Goal: Information Seeking & Learning: Learn about a topic

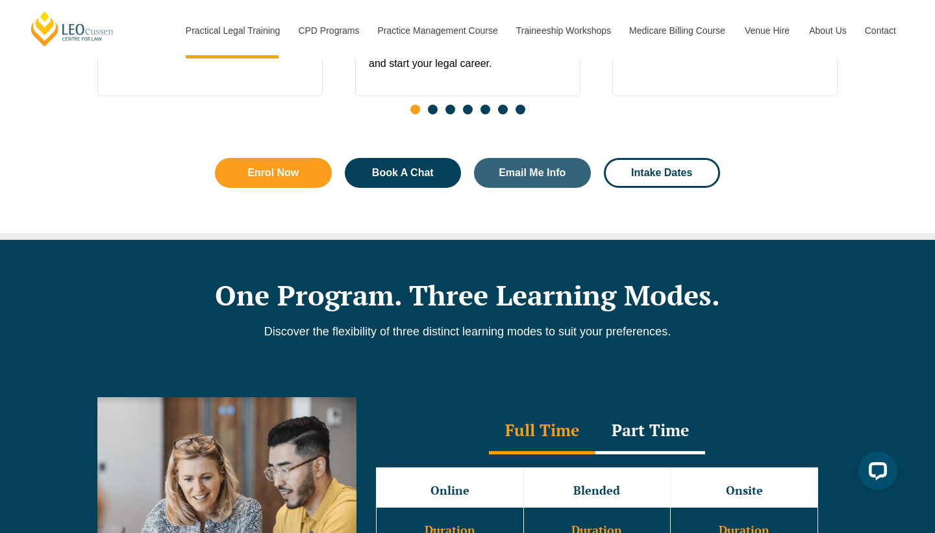
scroll to position [1070, 0]
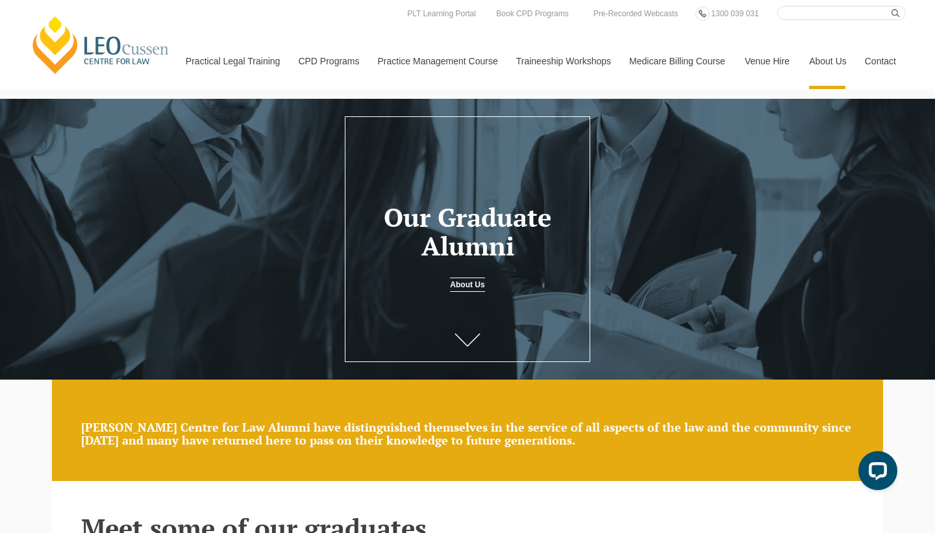
click at [802, 11] on input "Search here" at bounding box center [842, 13] width 129 height 14
type input "graduation"
click at [899, 13] on button "submit" at bounding box center [899, 13] width 14 height 14
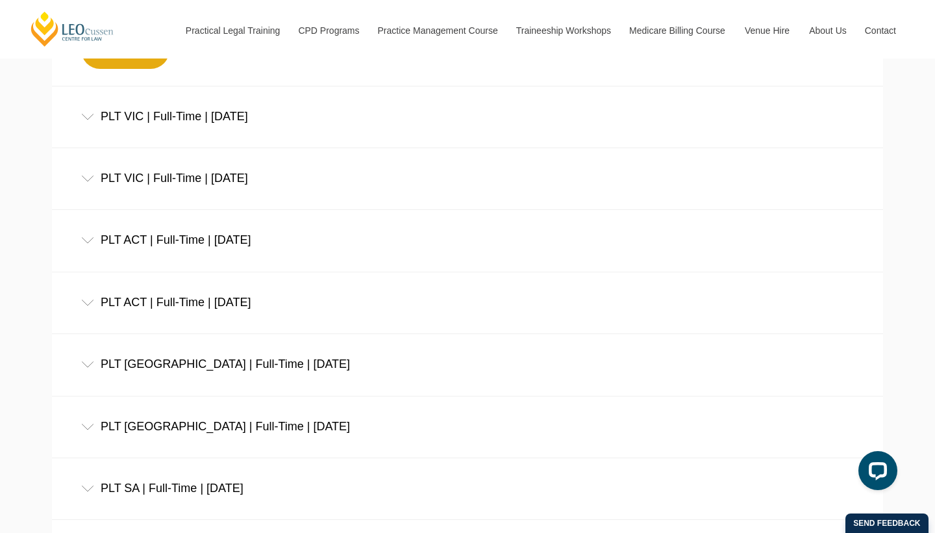
scroll to position [393, 0]
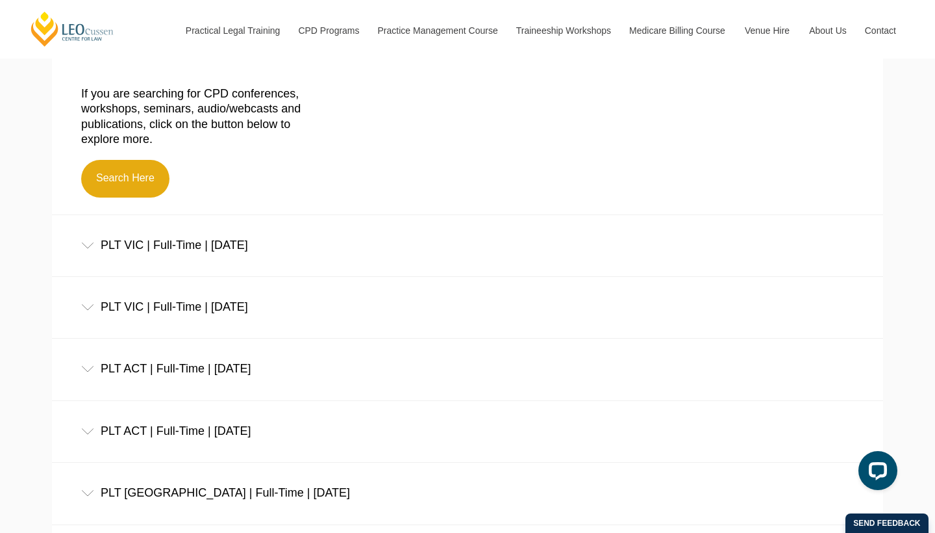
click at [92, 249] on div "PLT VIC | Full-Time | [DATE]" at bounding box center [467, 245] width 831 height 60
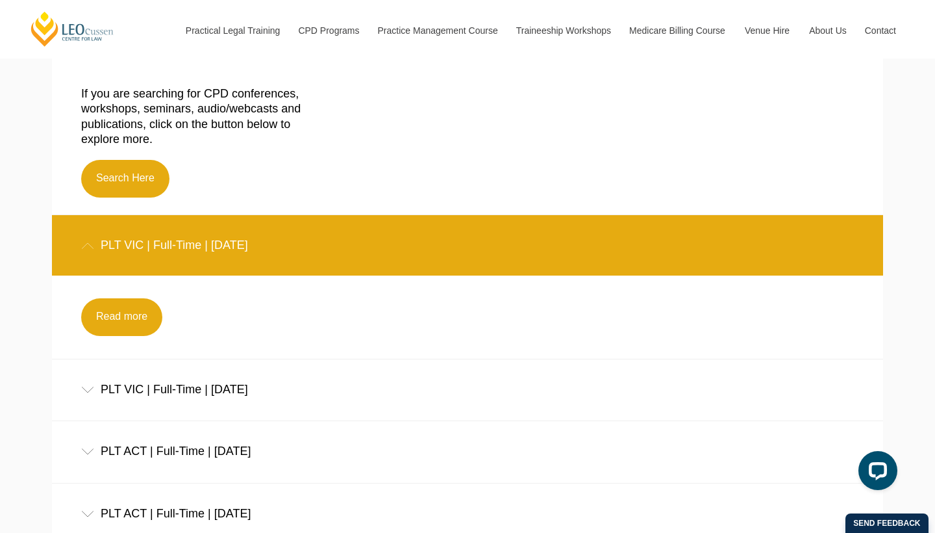
click at [86, 248] on icon at bounding box center [87, 245] width 13 height 6
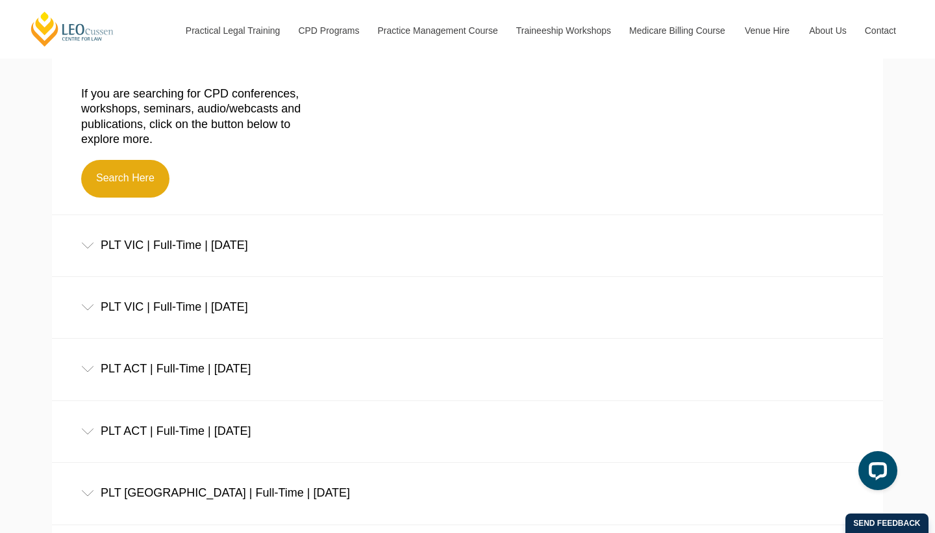
scroll to position [394, 0]
click at [86, 240] on div "PLT VIC | Full-Time | [DATE]" at bounding box center [467, 244] width 831 height 60
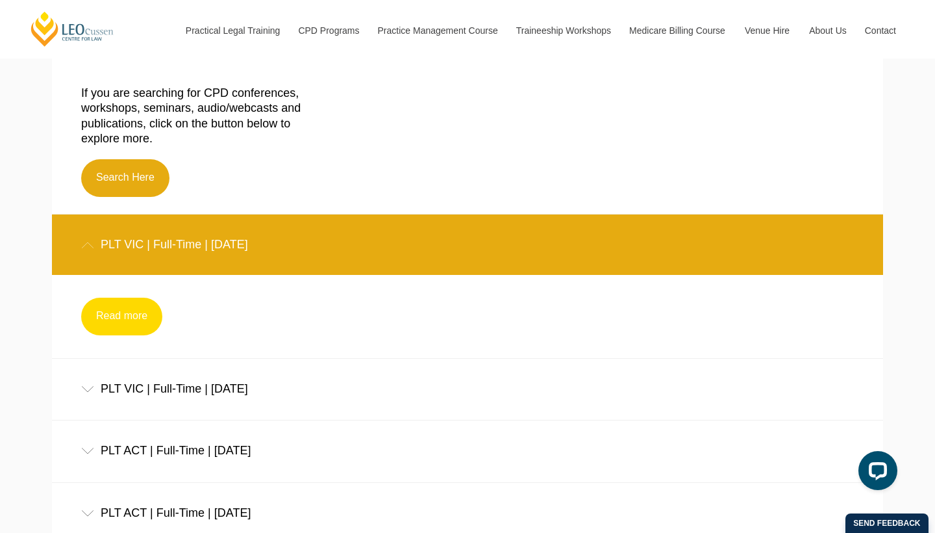
click at [124, 331] on link "Read more" at bounding box center [121, 316] width 81 height 38
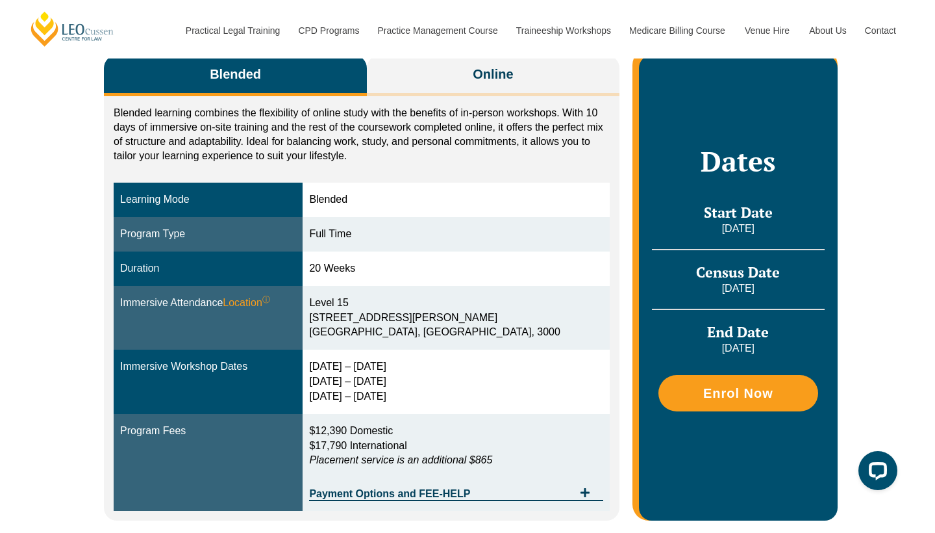
scroll to position [183, 0]
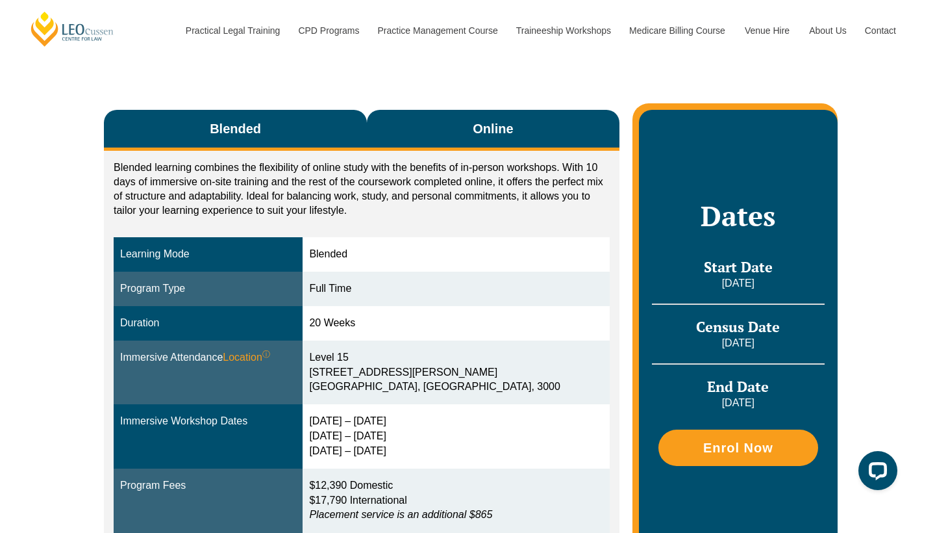
click at [488, 131] on span "Online" at bounding box center [493, 129] width 40 height 18
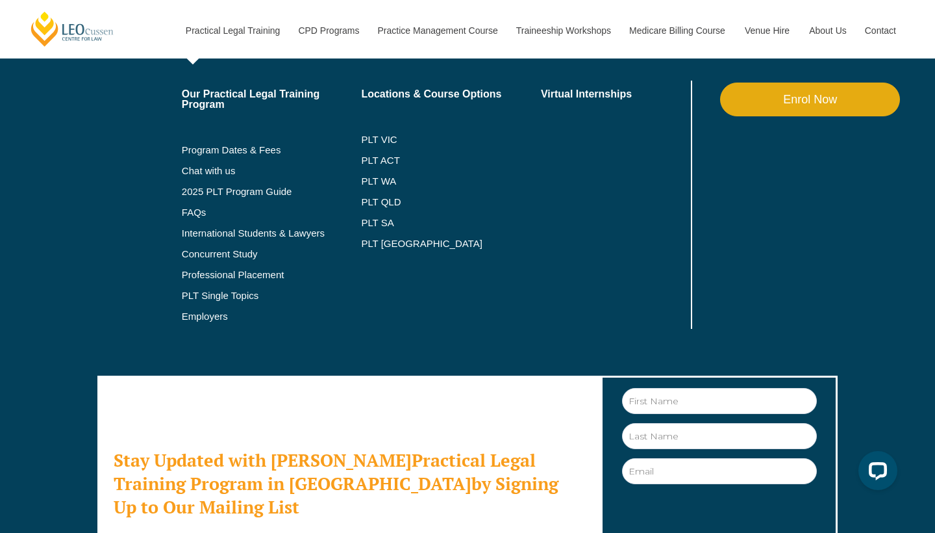
scroll to position [3636, 0]
